Goal: Information Seeking & Learning: Learn about a topic

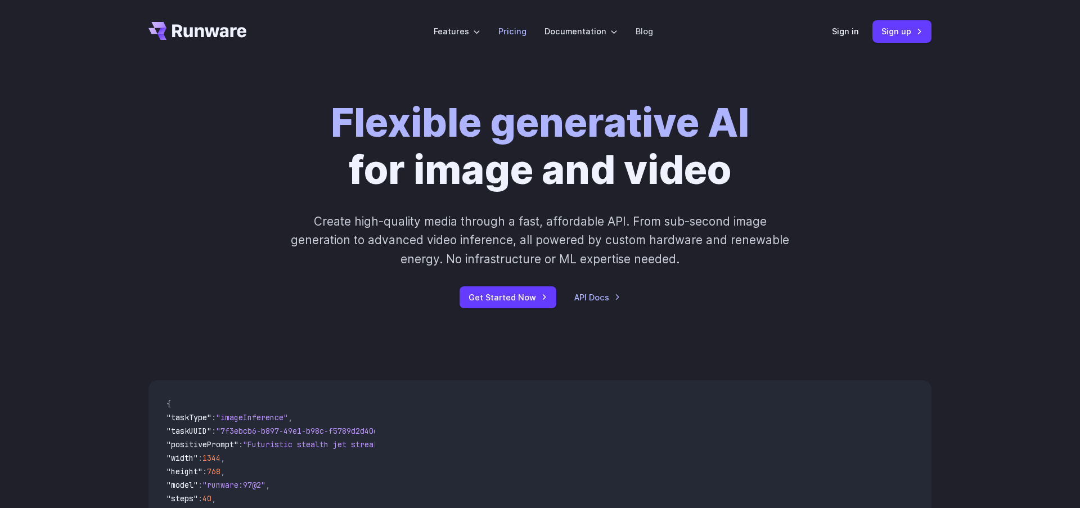
click at [517, 31] on link "Pricing" at bounding box center [512, 31] width 28 height 13
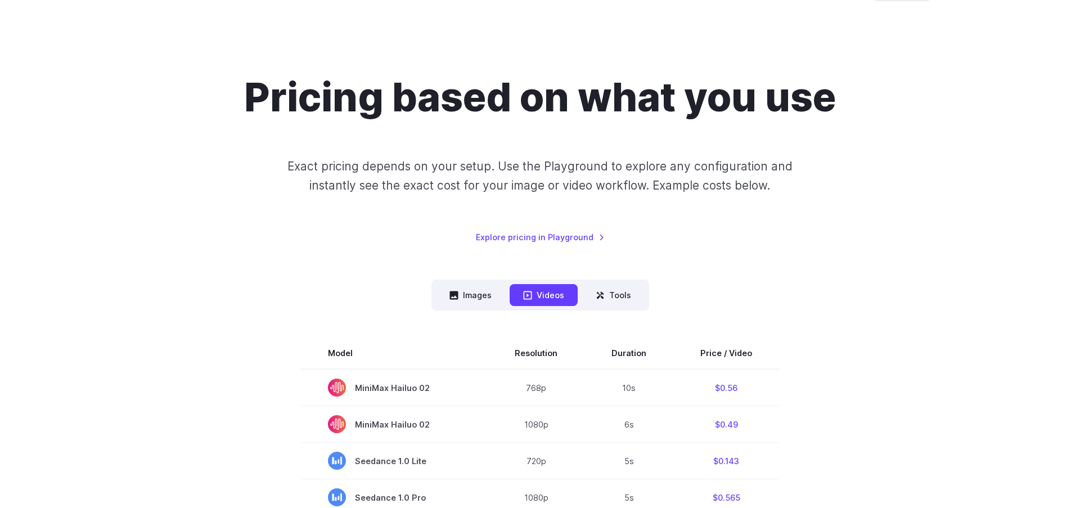
scroll to position [128, 0]
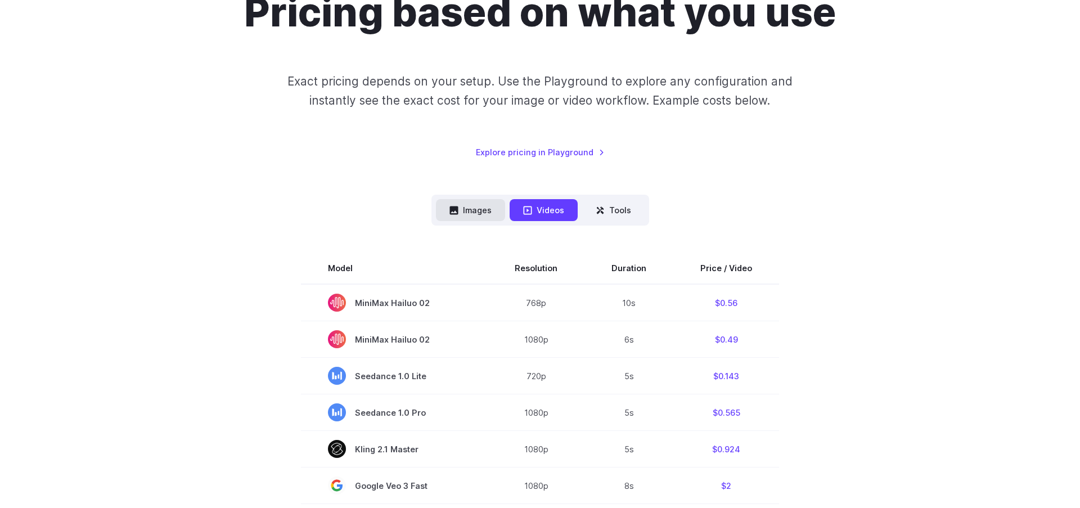
click at [474, 208] on button "Images" at bounding box center [470, 210] width 69 height 22
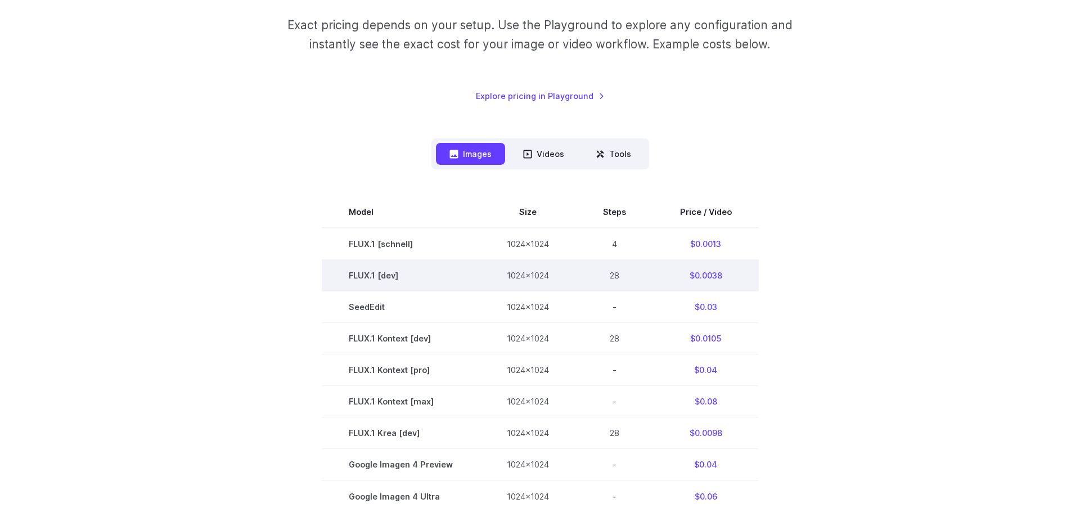
scroll to position [224, 0]
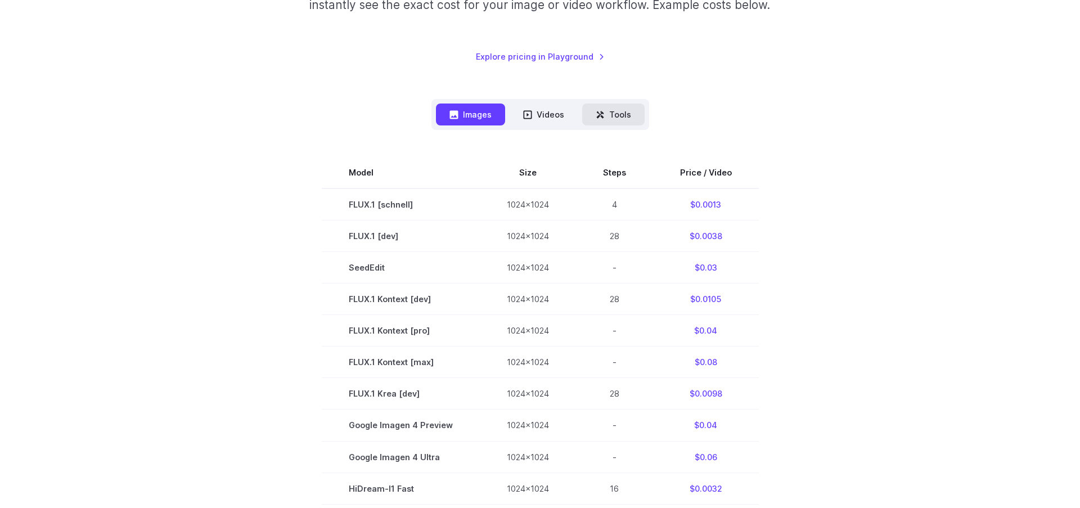
click at [611, 118] on button "Tools" at bounding box center [613, 114] width 62 height 22
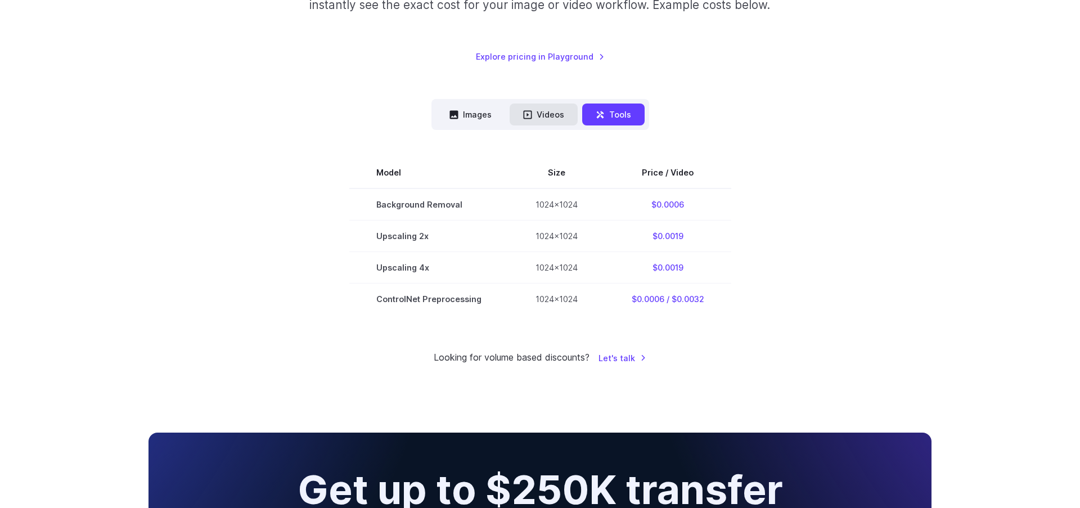
click at [542, 118] on button "Videos" at bounding box center [544, 114] width 68 height 22
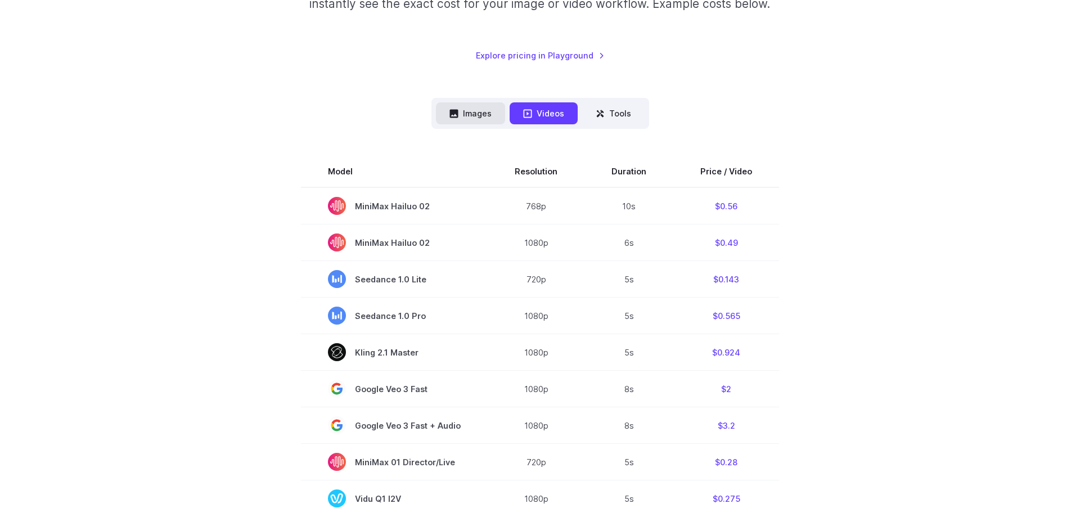
scroll to position [223, 0]
click at [474, 115] on button "Images" at bounding box center [470, 115] width 69 height 22
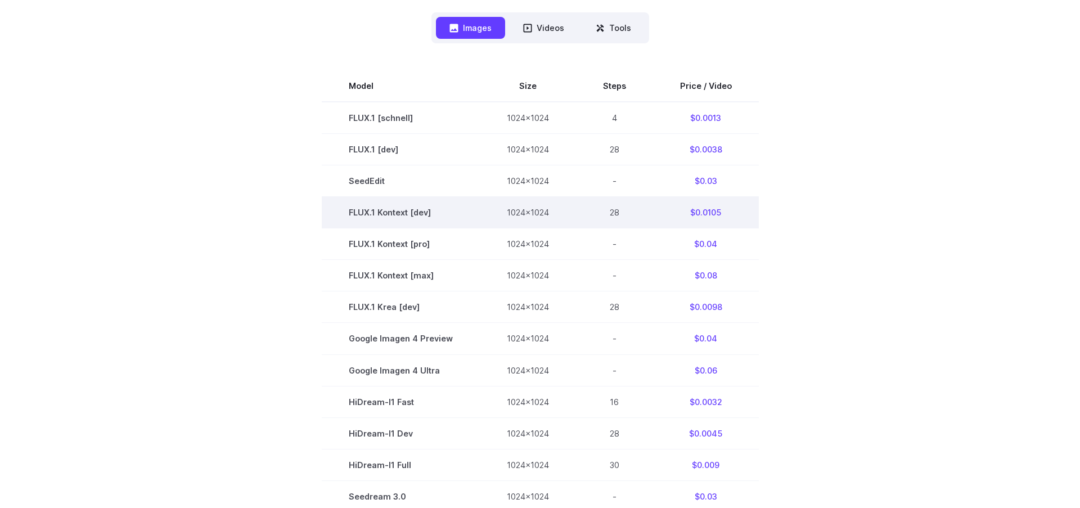
scroll to position [486, 0]
